Goal: Browse casually

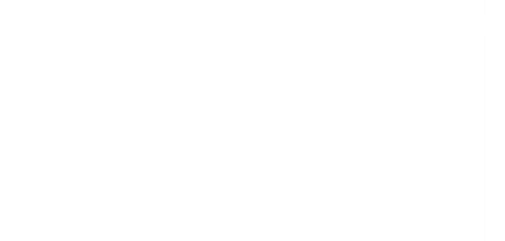
scroll to position [57, 0]
